Goal: Information Seeking & Learning: Learn about a topic

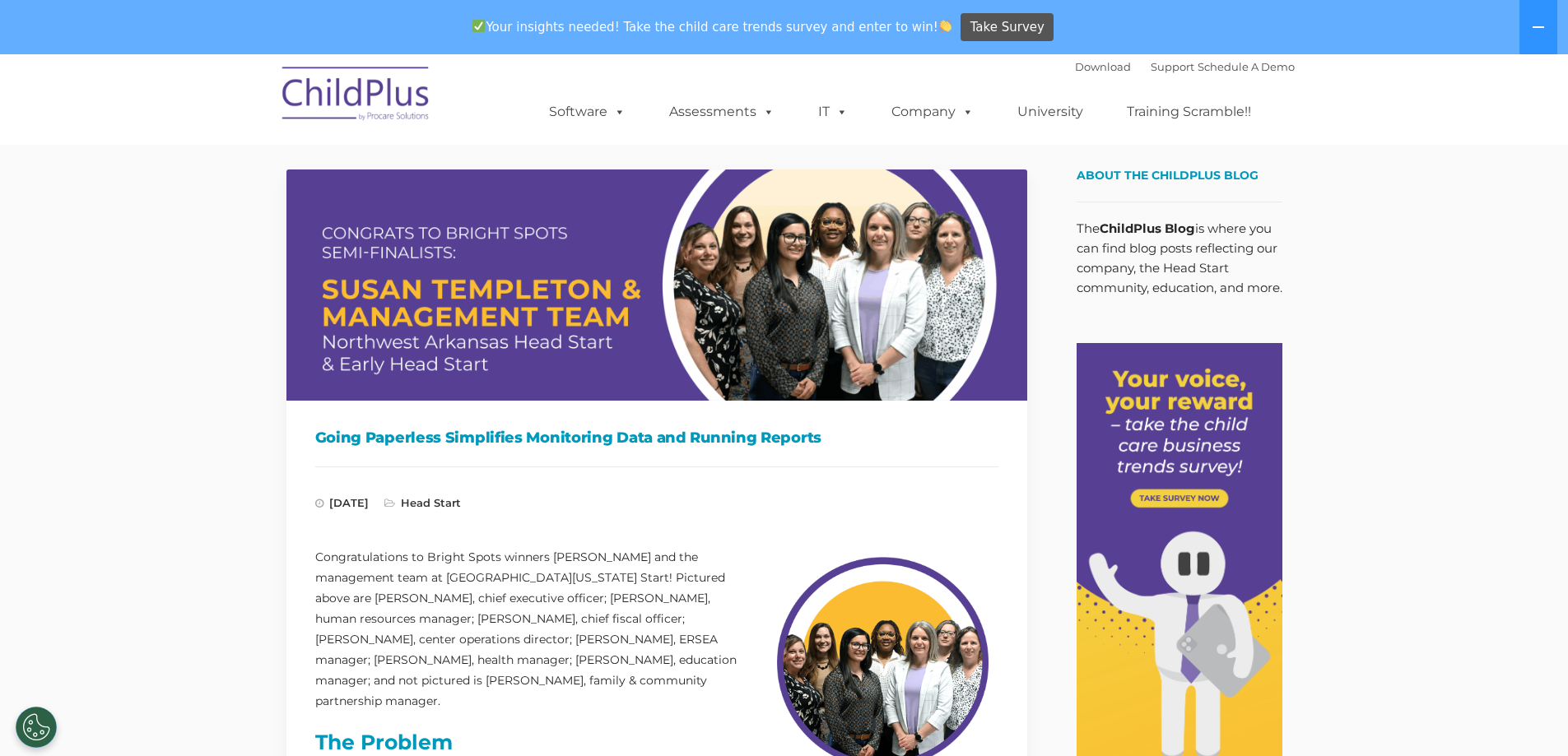
drag, startPoint x: 322, startPoint y: 1, endPoint x: 179, endPoint y: 425, distance: 447.5
click at [414, 203] on img at bounding box center [657, 284] width 741 height 231
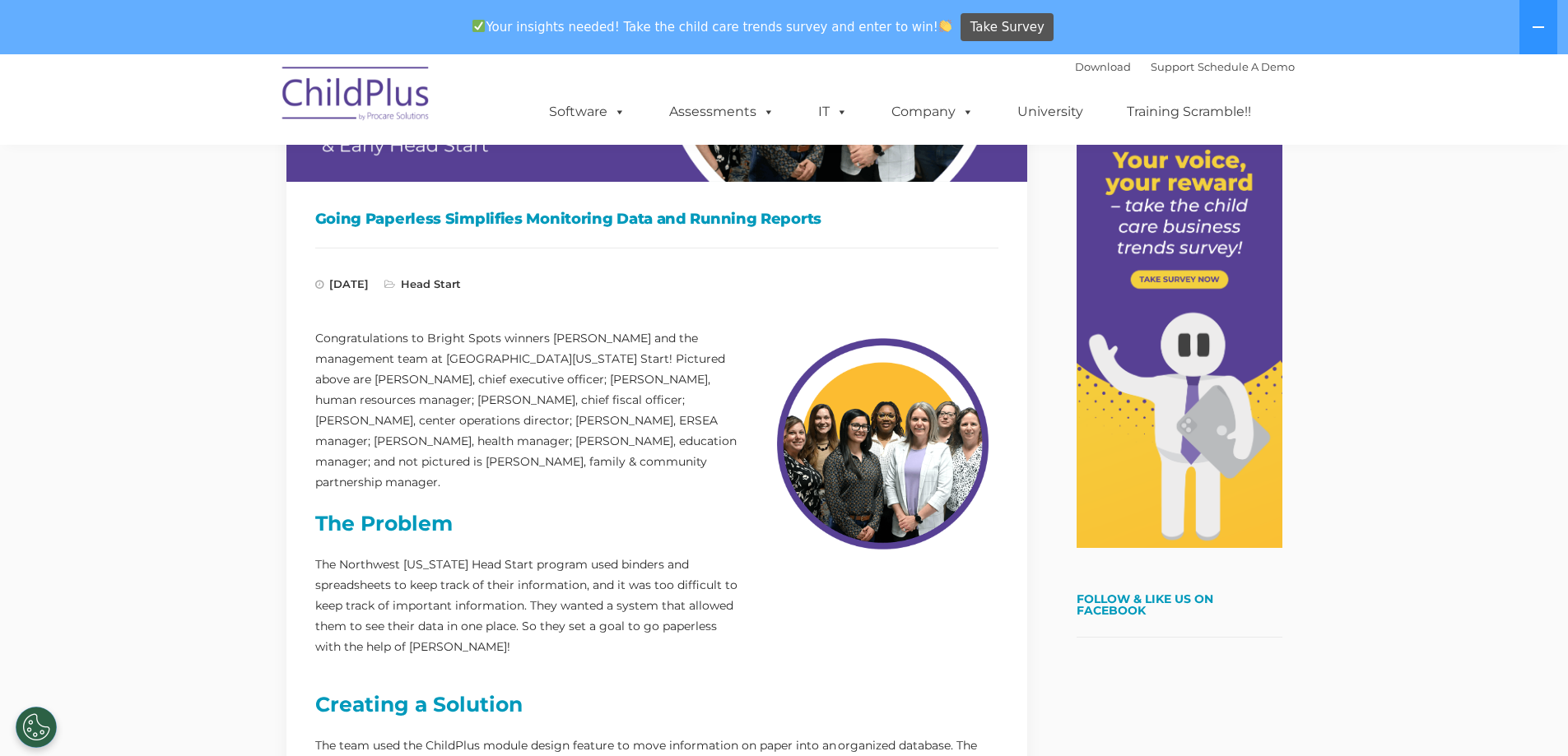
scroll to position [208, 0]
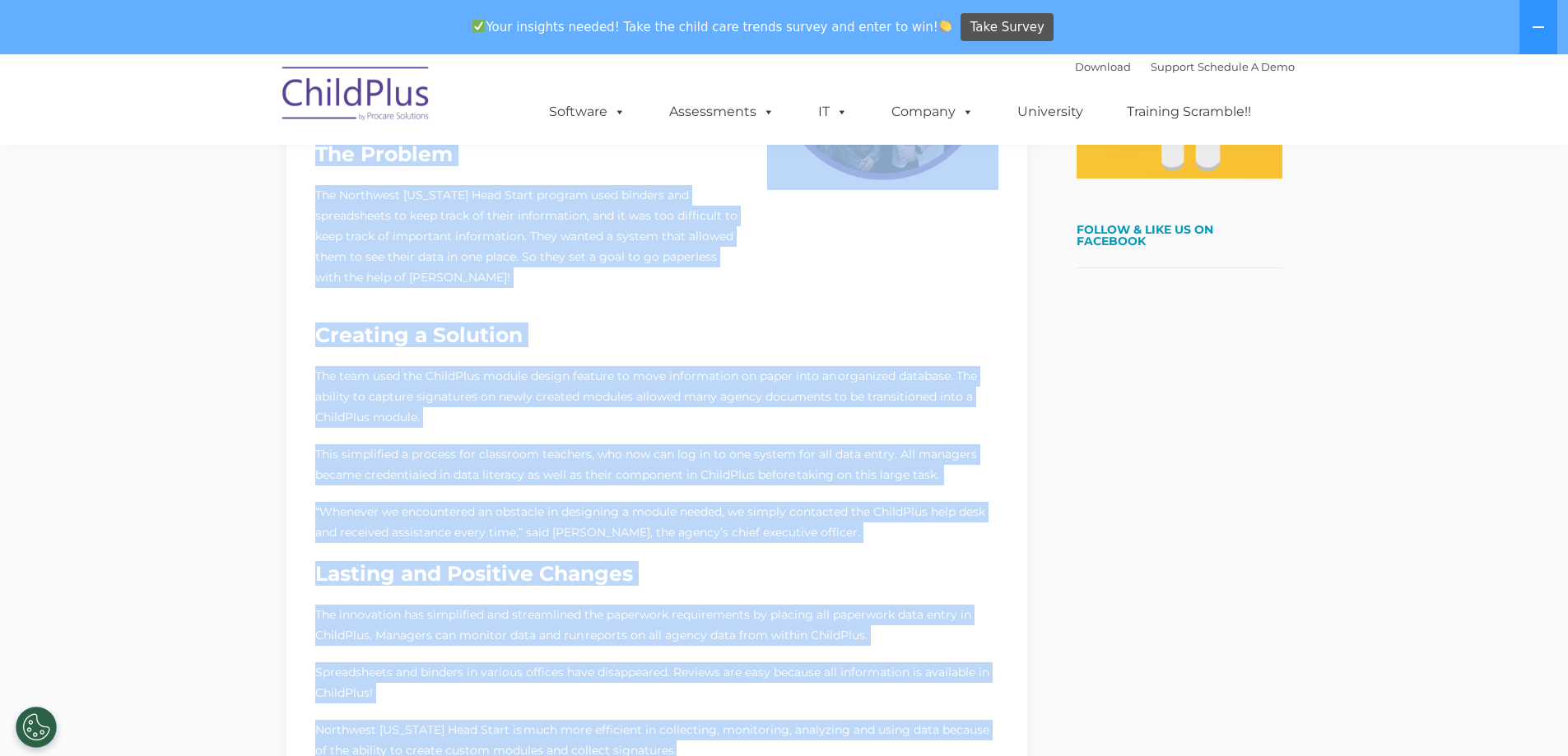
scroll to position [802, 0]
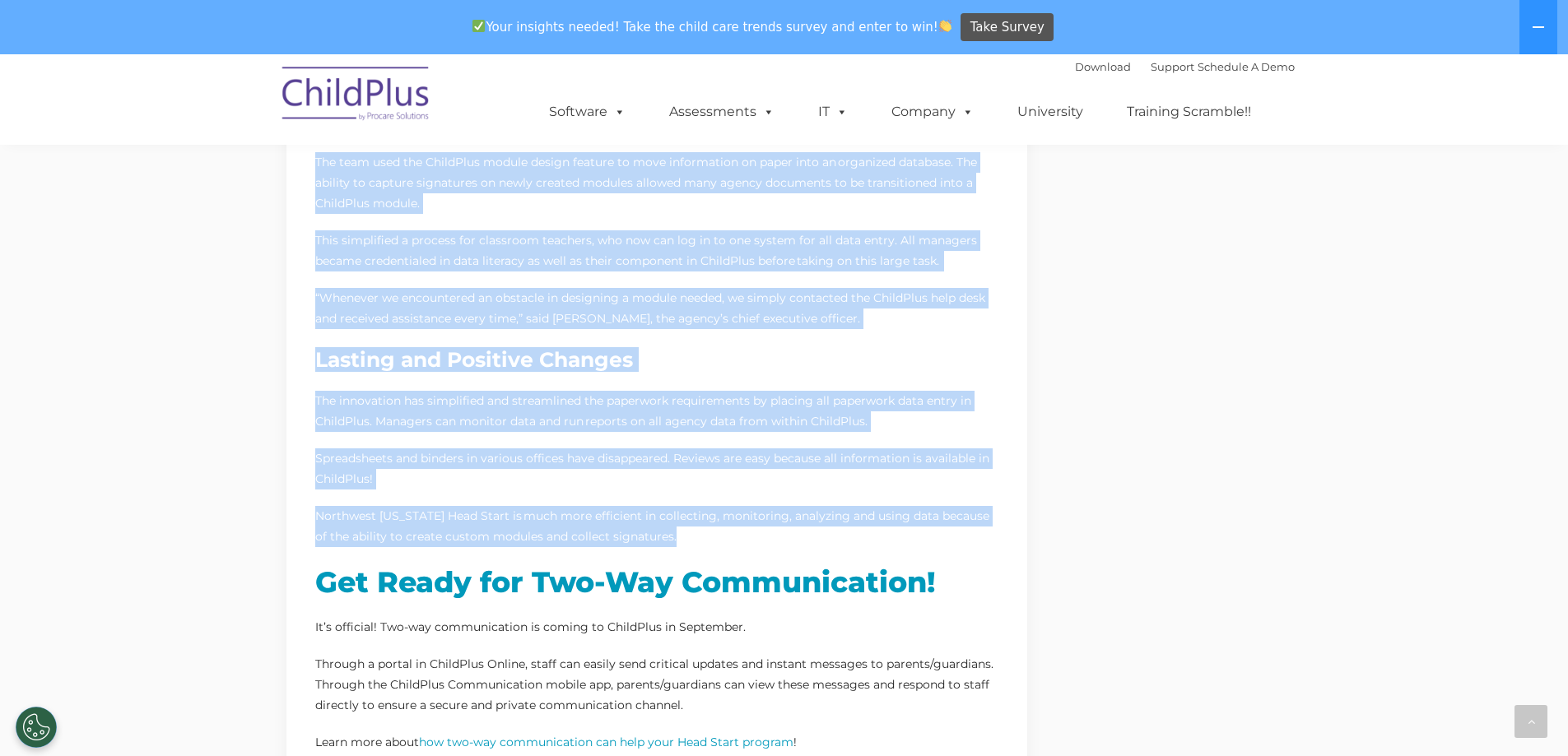
drag, startPoint x: 319, startPoint y: 232, endPoint x: 870, endPoint y: 483, distance: 605.5
click at [893, 511] on div "Going Paperless Simplifies Monitoring Data and Running Reports [DATE] Head Star…" at bounding box center [657, 277] width 683 height 1764
copy div "Lorem Ipsumdolo Sitametcon Adipiscing Elit sed Doeiusm Tempori Utlabo 53, 1281 …"
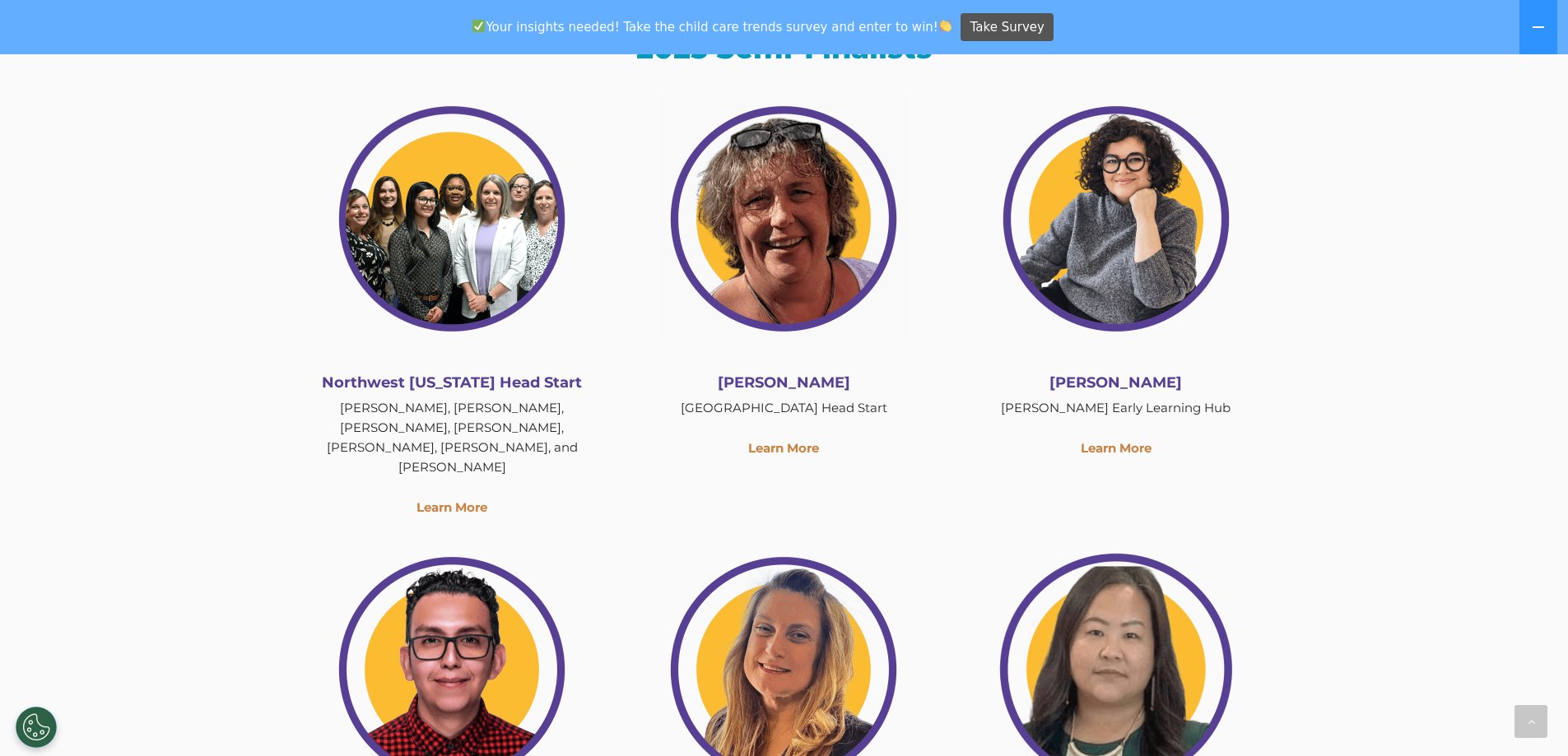
scroll to position [2022, 0]
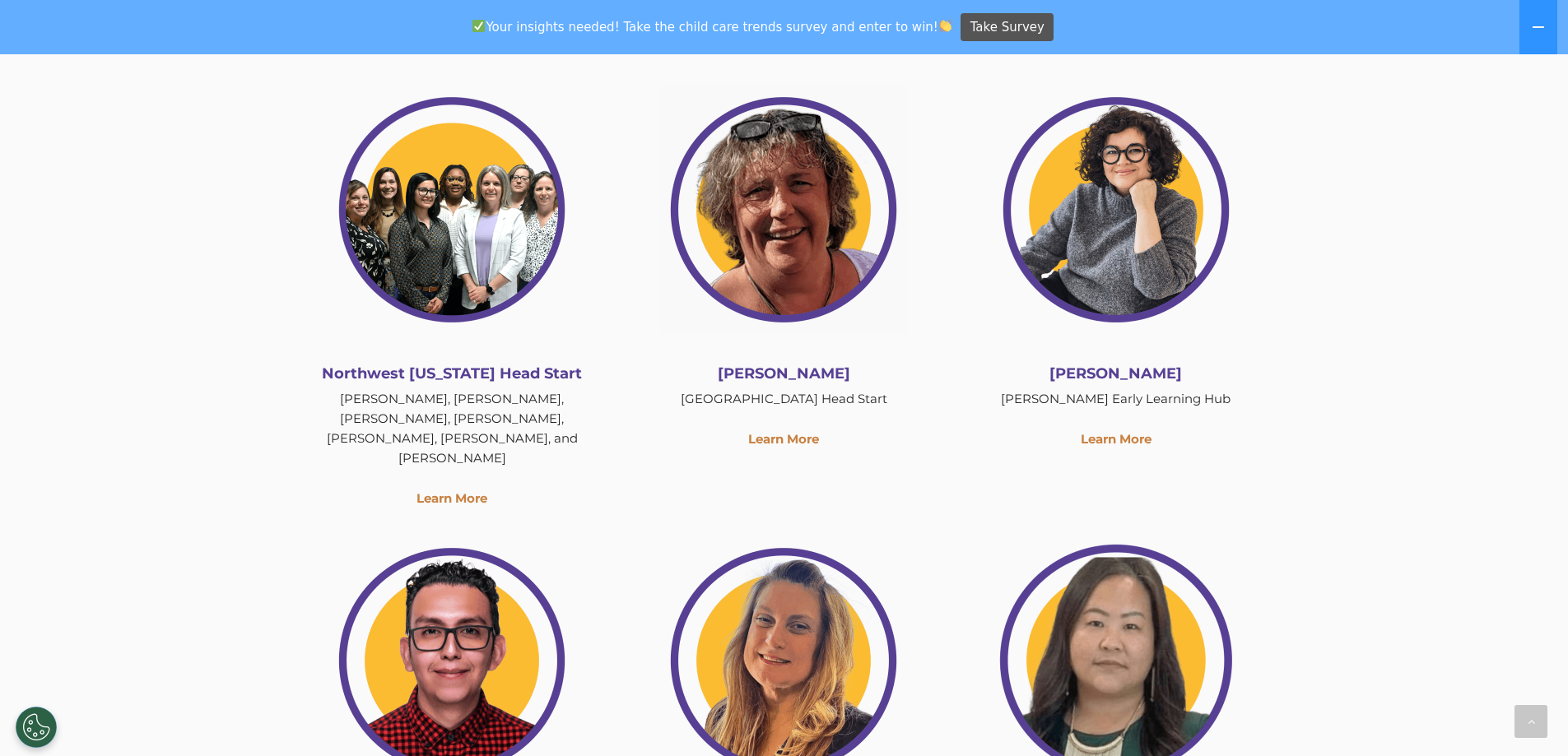
click at [427, 245] on img at bounding box center [451, 210] width 247 height 247
click at [464, 491] on link "Learn More" at bounding box center [451, 498] width 70 height 15
